Goal: Information Seeking & Learning: Find specific fact

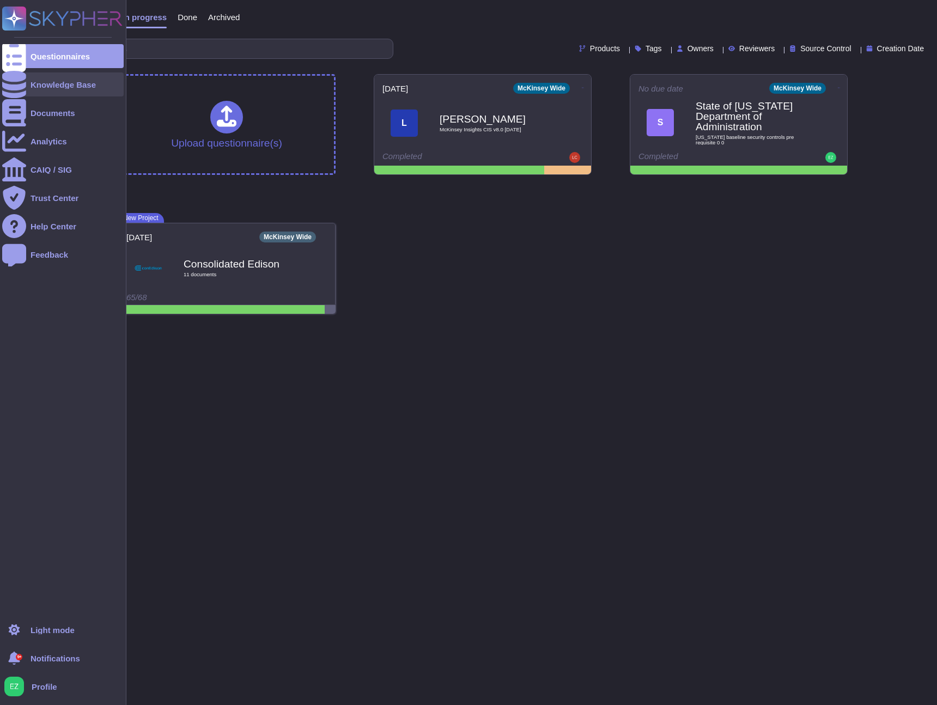
click at [91, 88] on div "Knowledge Base" at bounding box center [63, 85] width 65 height 8
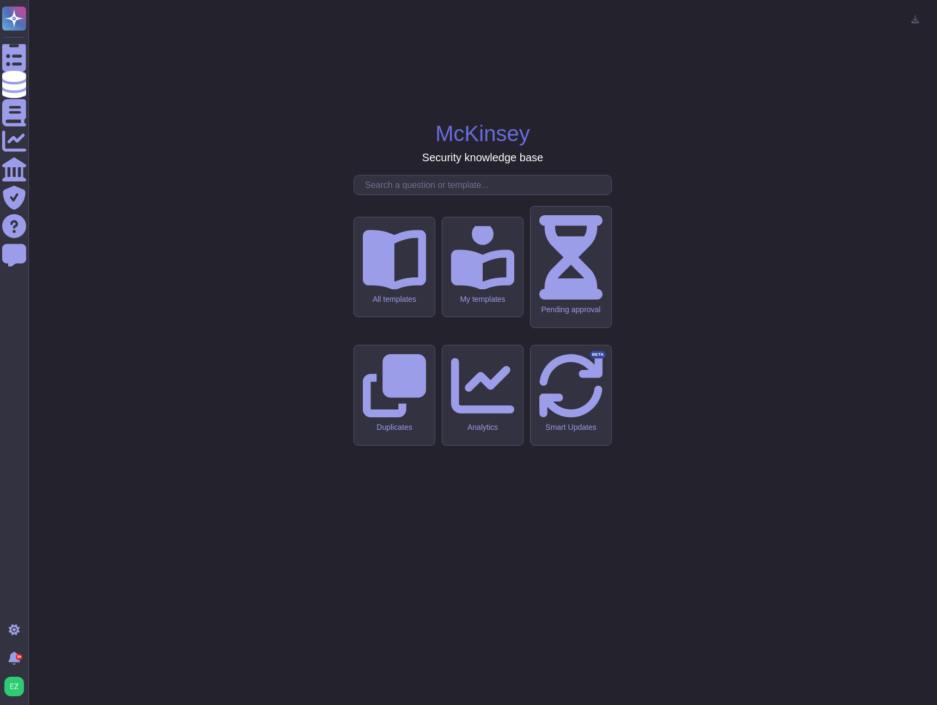
click at [455, 194] on input "text" at bounding box center [486, 184] width 252 height 19
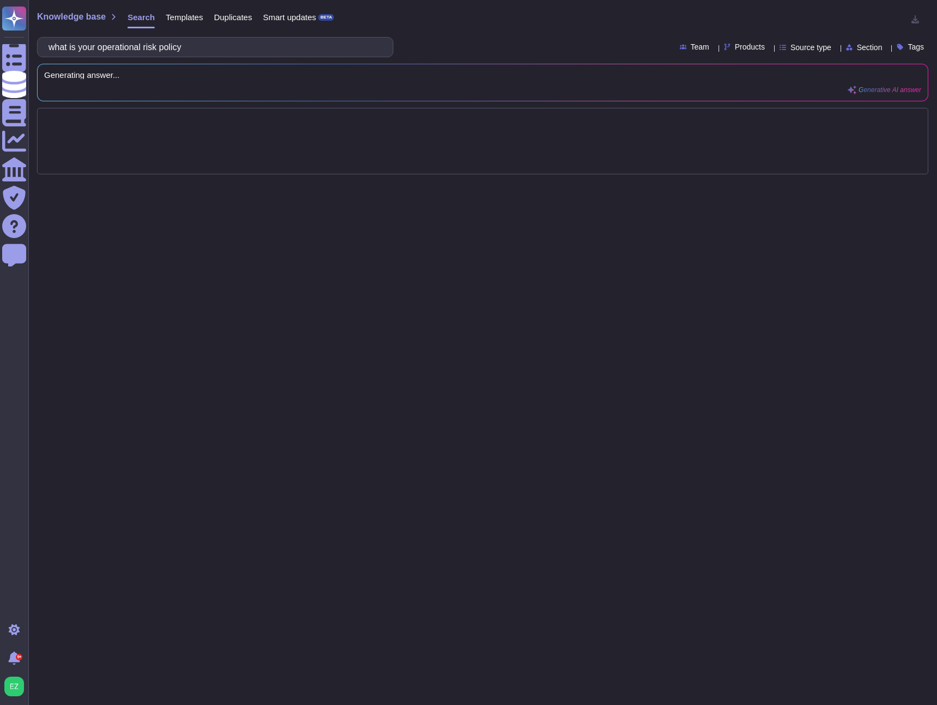
type input "what is your operational risk policy"
